Goal: Obtain resource: Download file/media

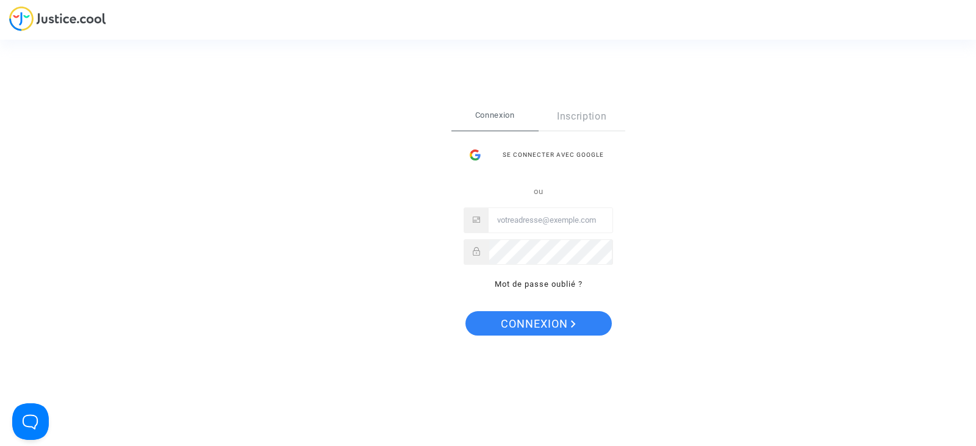
type input "[EMAIL_ADDRESS][DOMAIN_NAME]"
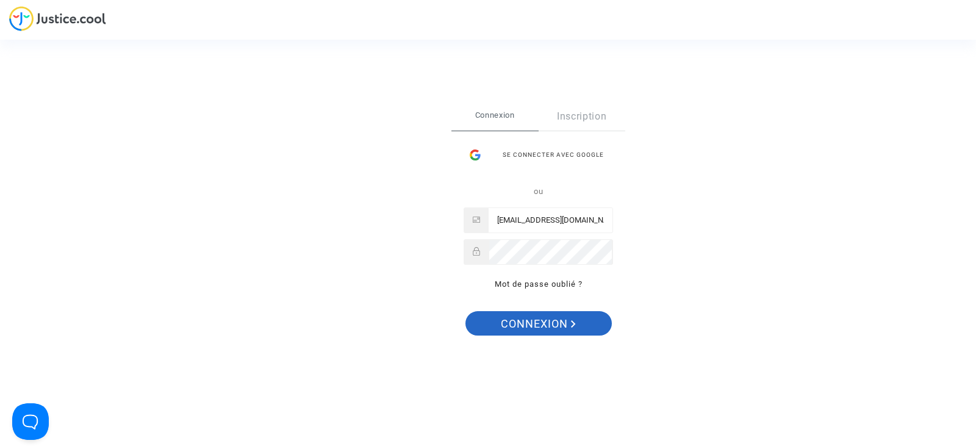
click at [532, 322] on span "Connexion" at bounding box center [538, 324] width 75 height 26
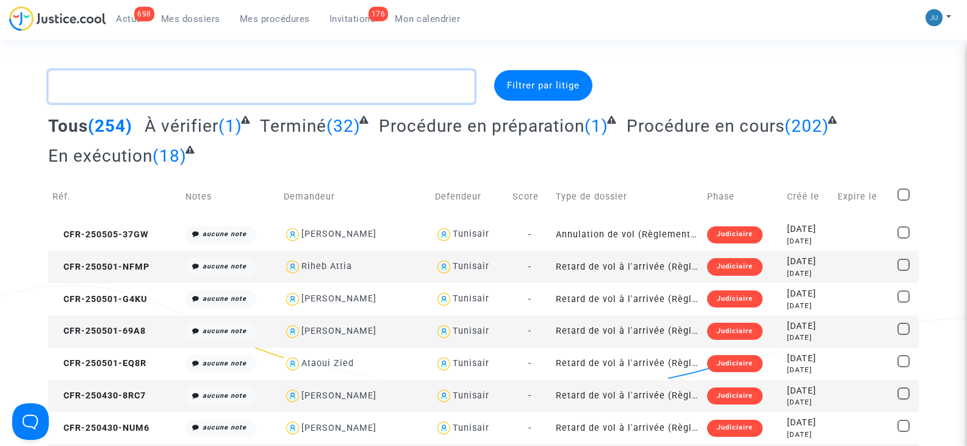
click at [119, 81] on textarea at bounding box center [261, 86] width 426 height 33
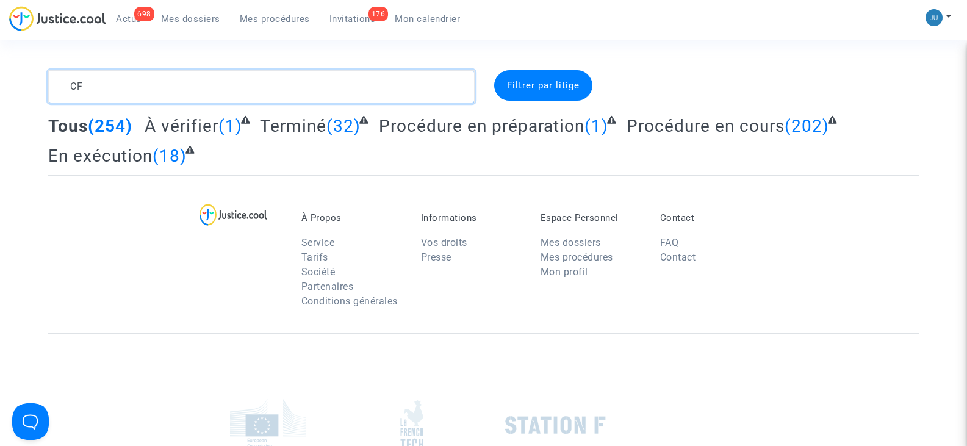
type textarea "C"
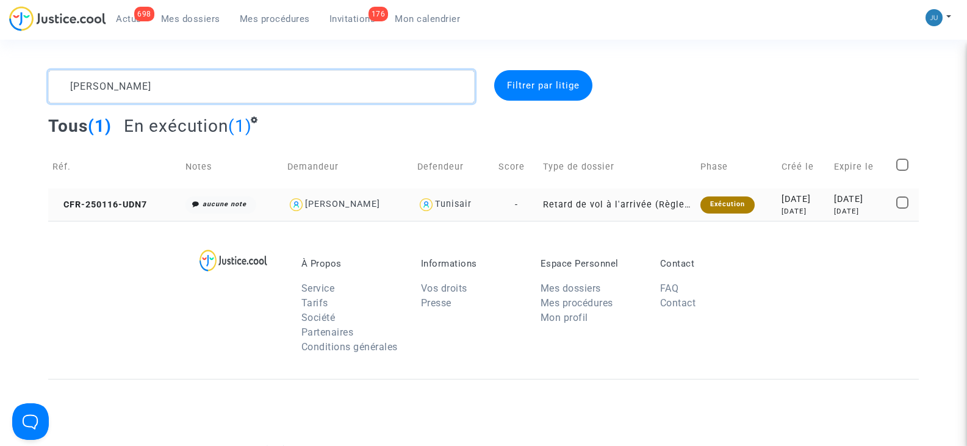
type textarea "BOUCHAHOI"
click at [905, 198] on span at bounding box center [902, 202] width 12 height 12
click at [902, 209] on input "checkbox" at bounding box center [902, 209] width 1 height 1
checkbox input "true"
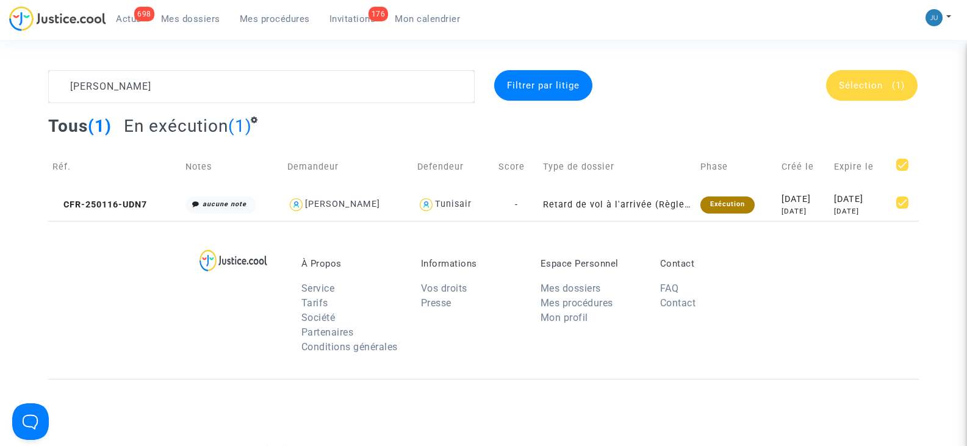
click at [875, 92] on div "Sélection (1)" at bounding box center [872, 85] width 92 height 31
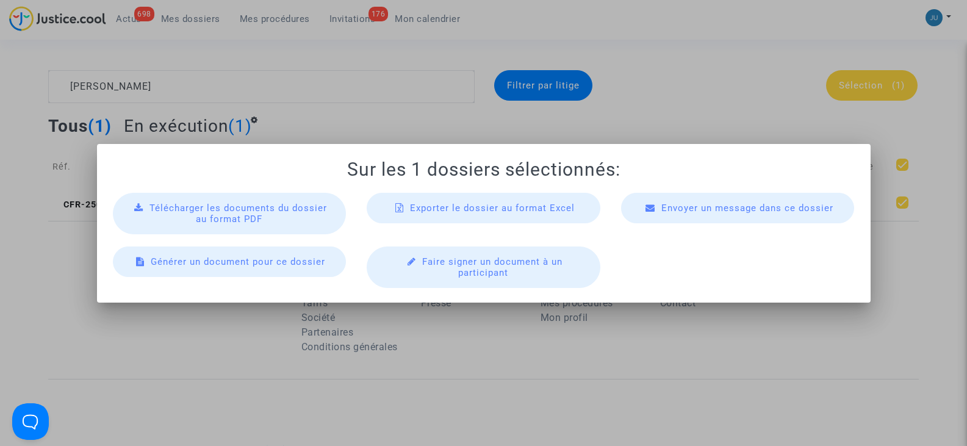
click at [305, 213] on span "Télécharger les documents du dossier au format PDF" at bounding box center [238, 214] width 178 height 22
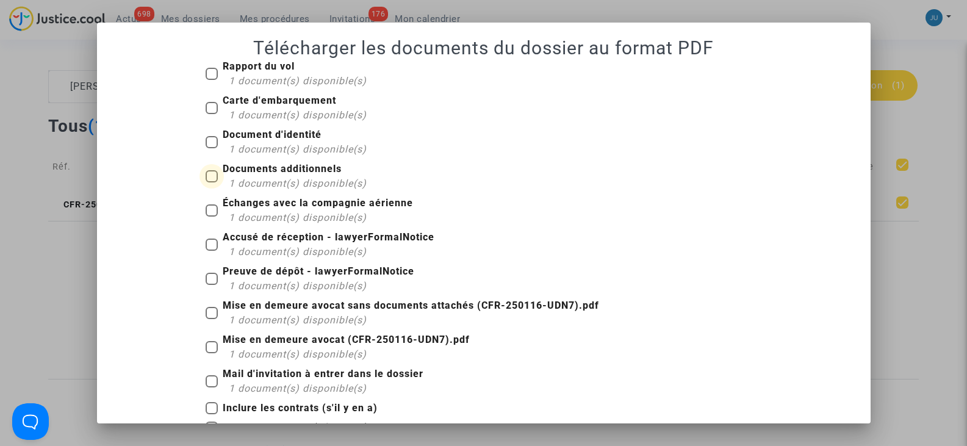
click at [251, 168] on b "Documents additionnels" at bounding box center [282, 169] width 119 height 12
click at [212, 182] on input "Documents additionnels 1 document(s) disponible(s)" at bounding box center [211, 182] width 1 height 1
checkbox input "true"
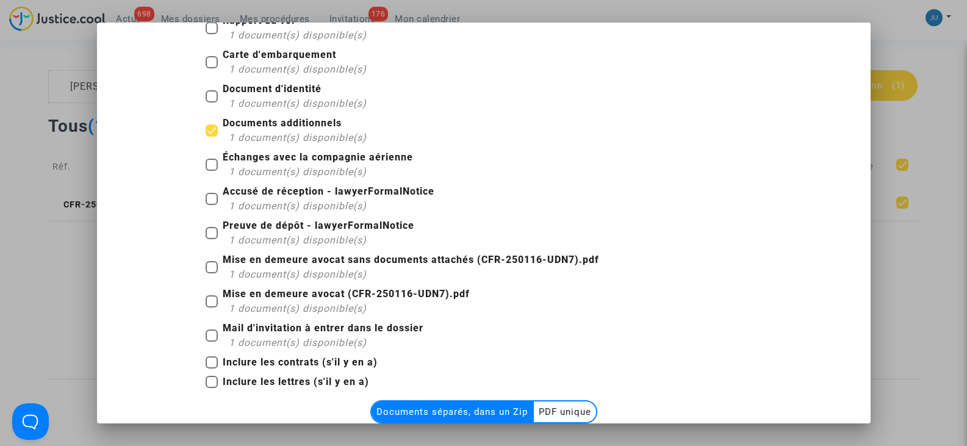
scroll to position [124, 0]
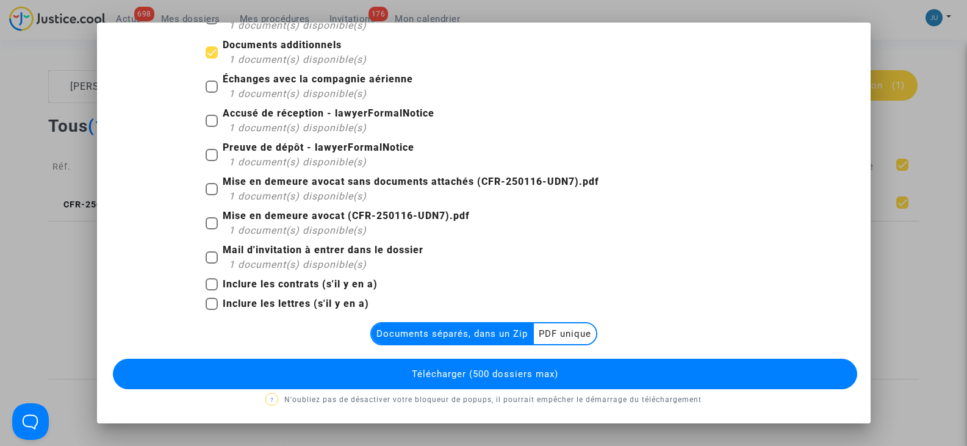
click at [574, 333] on multi-toggle-item "PDF unique" at bounding box center [565, 333] width 62 height 21
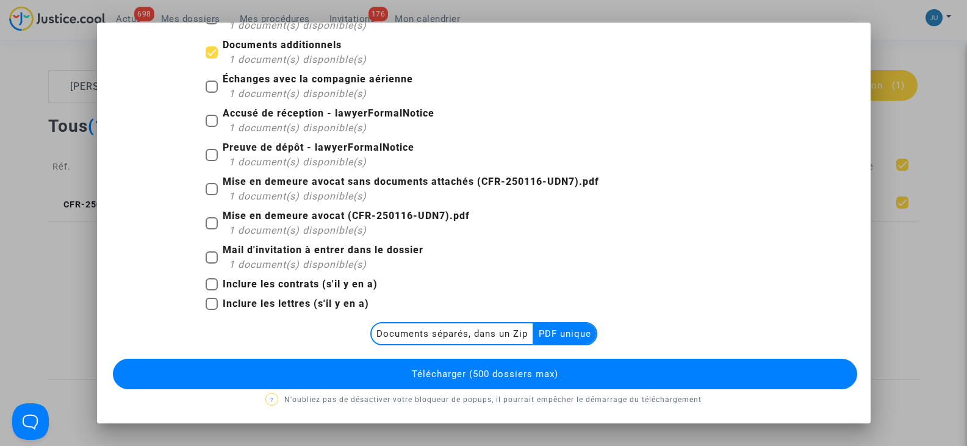
click at [464, 379] on span "Télécharger (500 dossiers max)" at bounding box center [485, 373] width 146 height 11
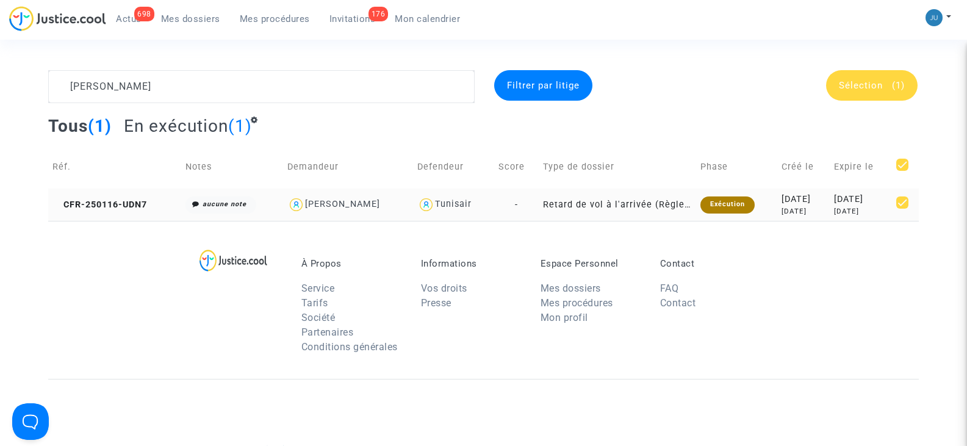
click at [714, 203] on div "Exécution" at bounding box center [727, 204] width 54 height 17
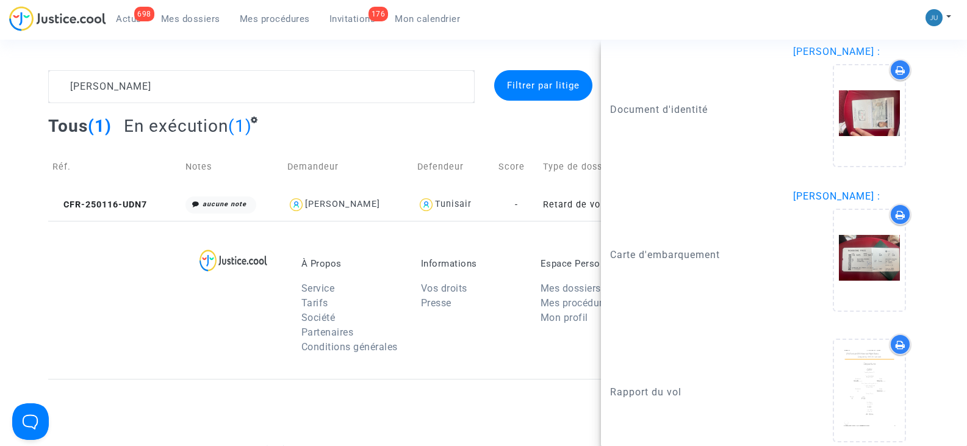
scroll to position [1317, 0]
